Goal: Check status

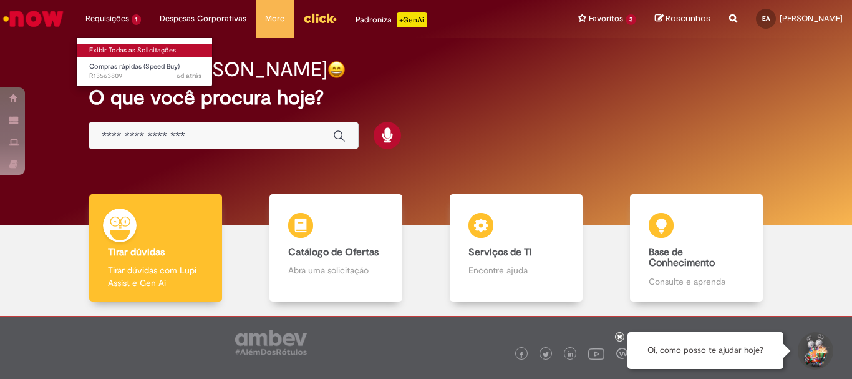
click at [102, 51] on link "Exibir Todas as Solicitações" at bounding box center [145, 51] width 137 height 14
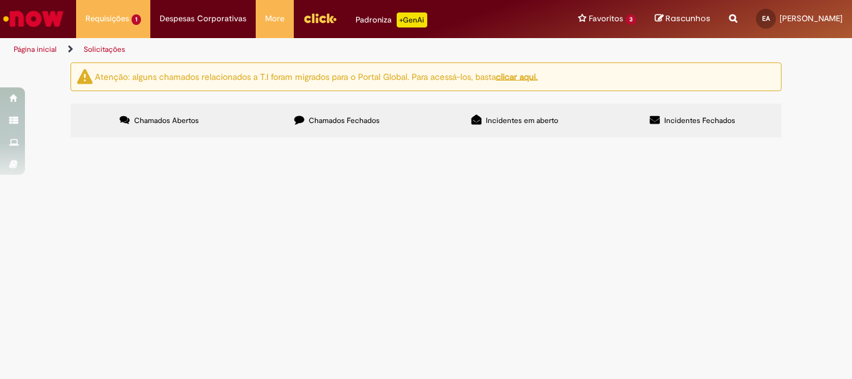
click at [324, 123] on span "Chamados Fechados" at bounding box center [344, 120] width 71 height 10
click at [0, 0] on link "2" at bounding box center [0, 0] width 0 height 0
click at [0, 0] on span "Reposição de peças manutenção de medidor de 4 gases (2) unidades" at bounding box center [0, 0] width 0 height 0
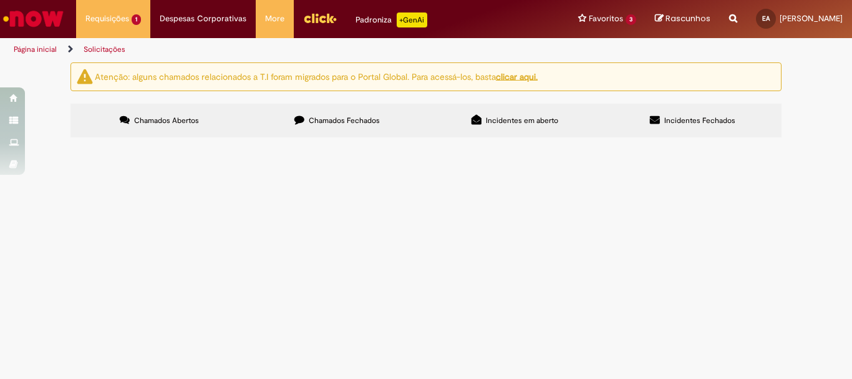
click at [0, 0] on span "R13091763" at bounding box center [0, 0] width 0 height 0
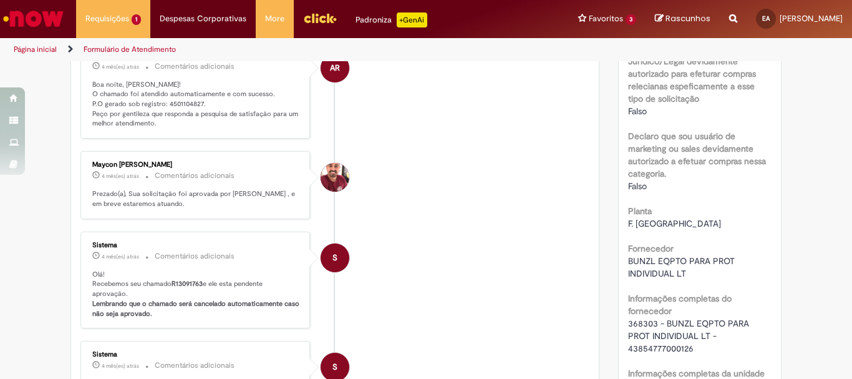
scroll to position [499, 0]
